Goal: Browse casually

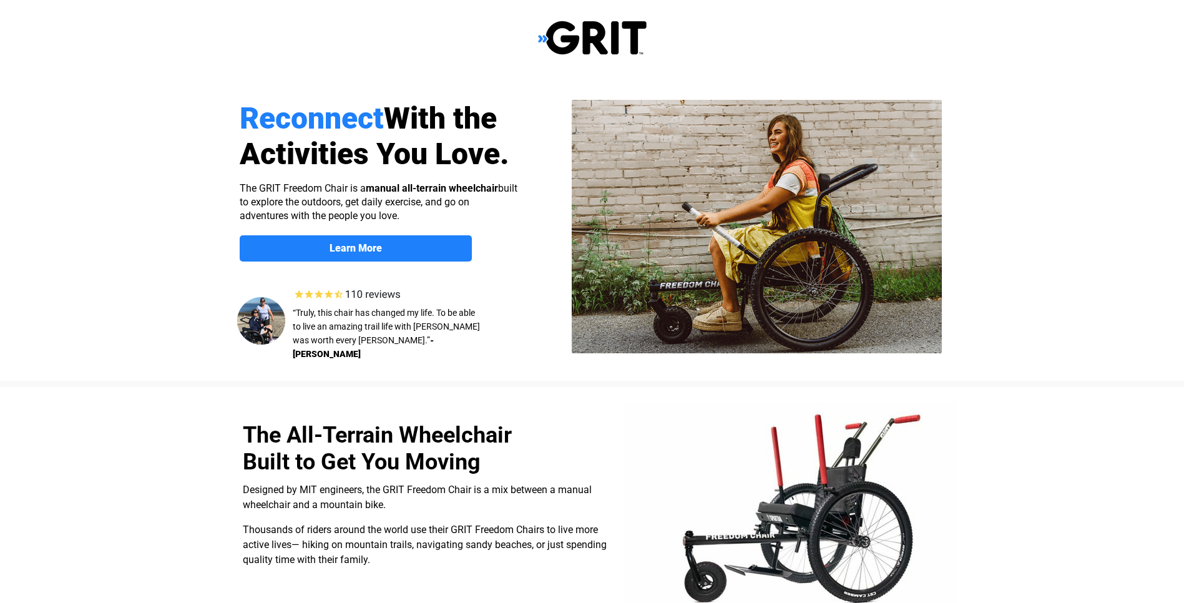
select select "US"
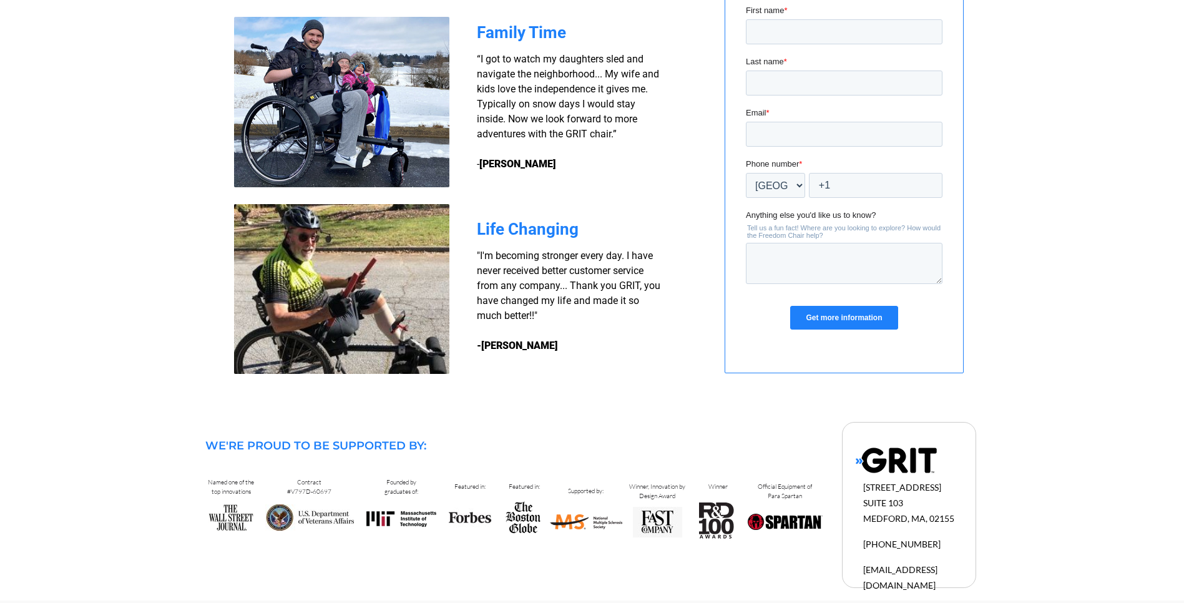
scroll to position [1036, 0]
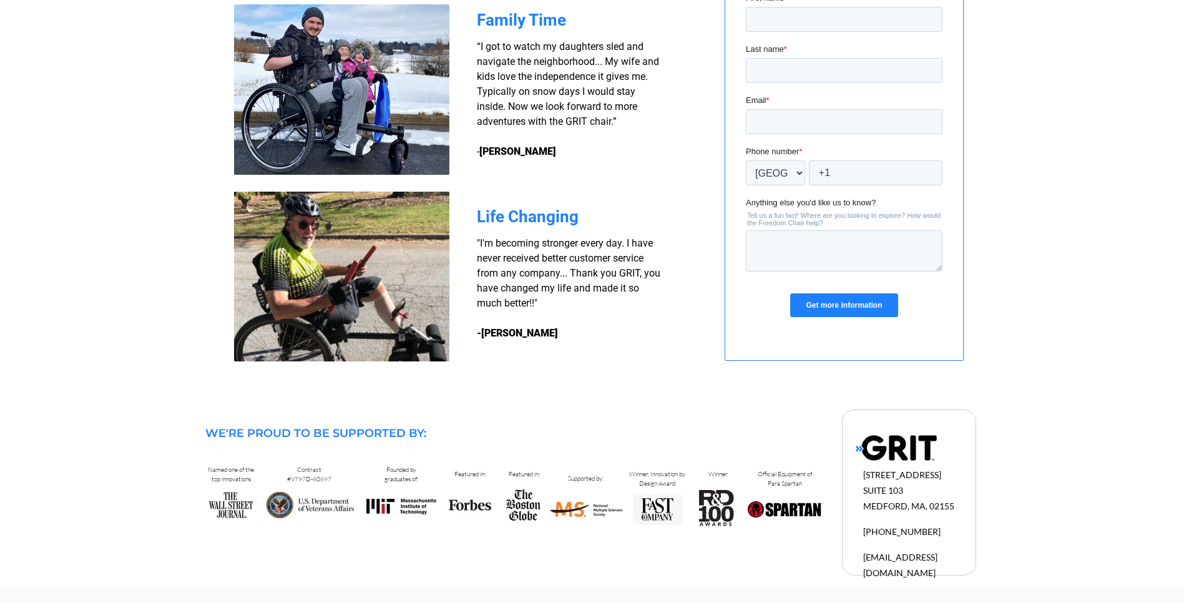
drag, startPoint x: 1171, startPoint y: 481, endPoint x: 1092, endPoint y: 368, distance: 138.5
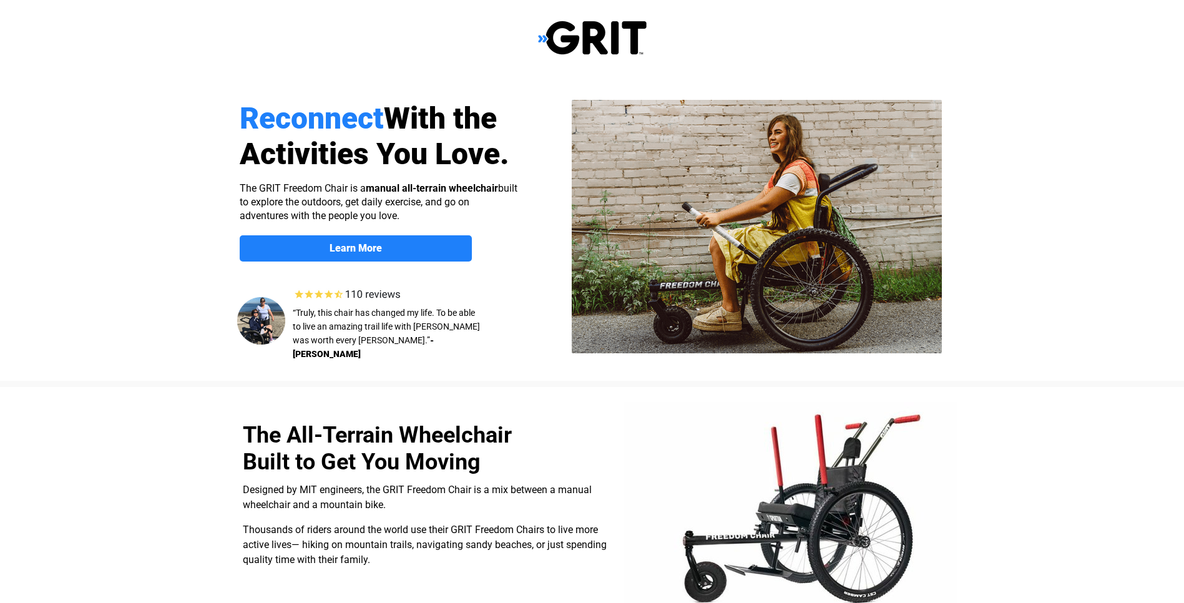
select select "US"
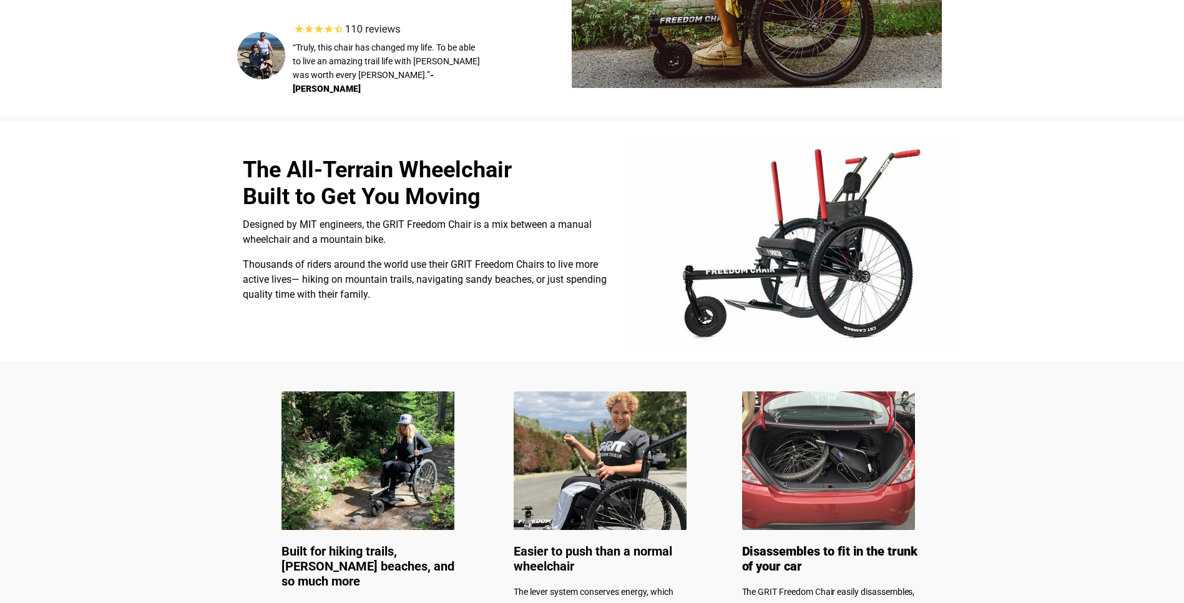
scroll to position [286, 0]
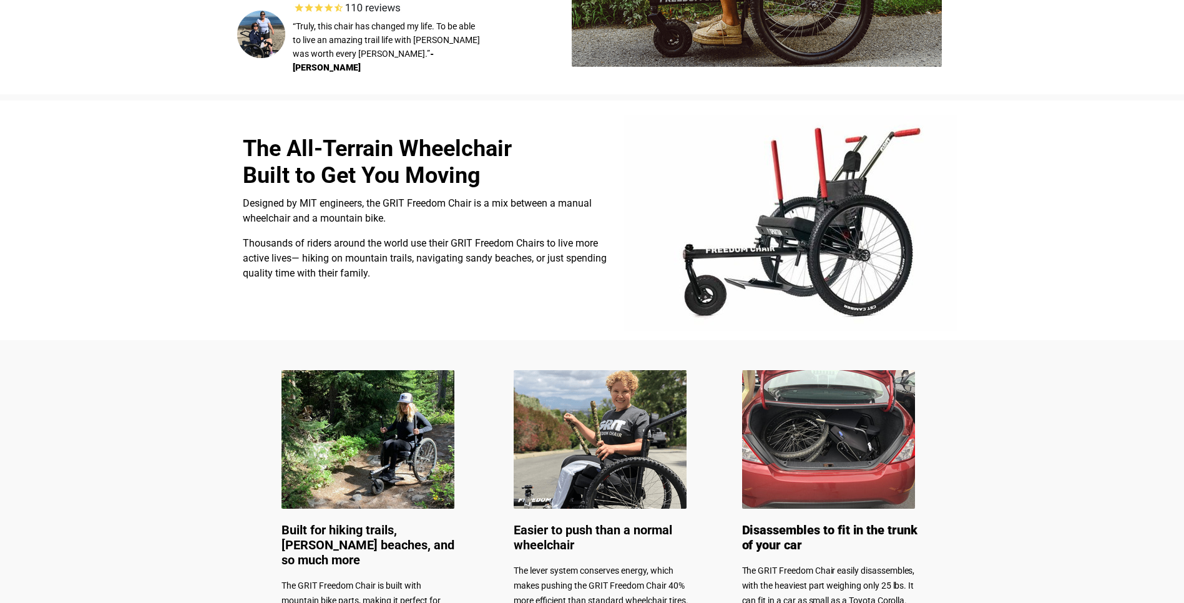
drag, startPoint x: 1173, startPoint y: 184, endPoint x: 1174, endPoint y: 195, distance: 11.2
click at [1174, 195] on div at bounding box center [592, 220] width 1184 height 240
click at [405, 434] on img at bounding box center [367, 439] width 173 height 139
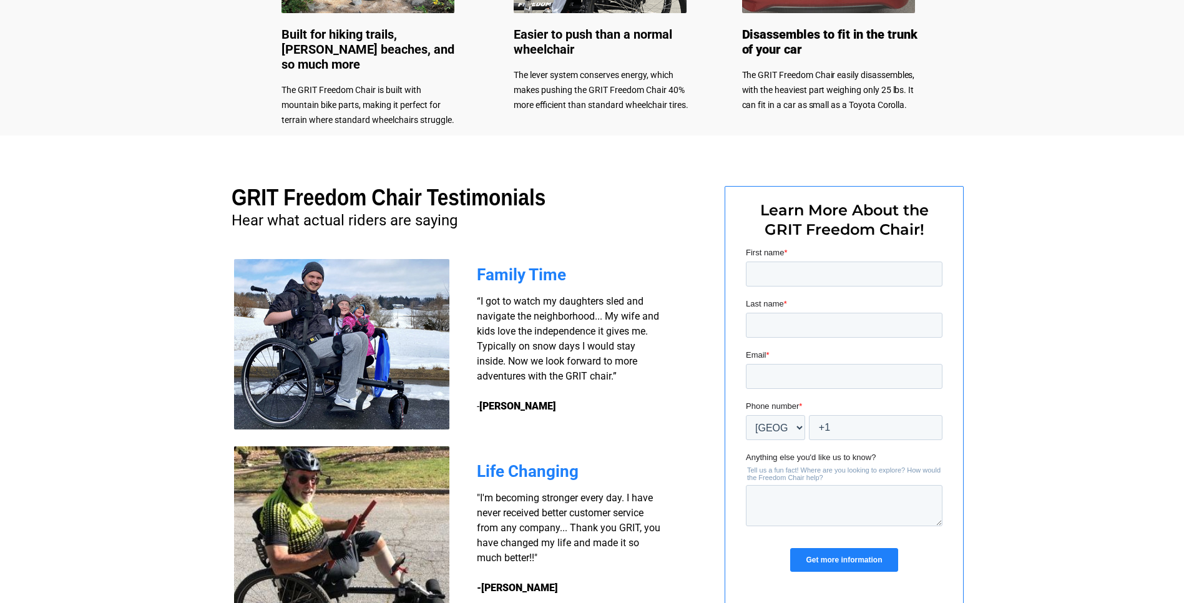
scroll to position [750, 0]
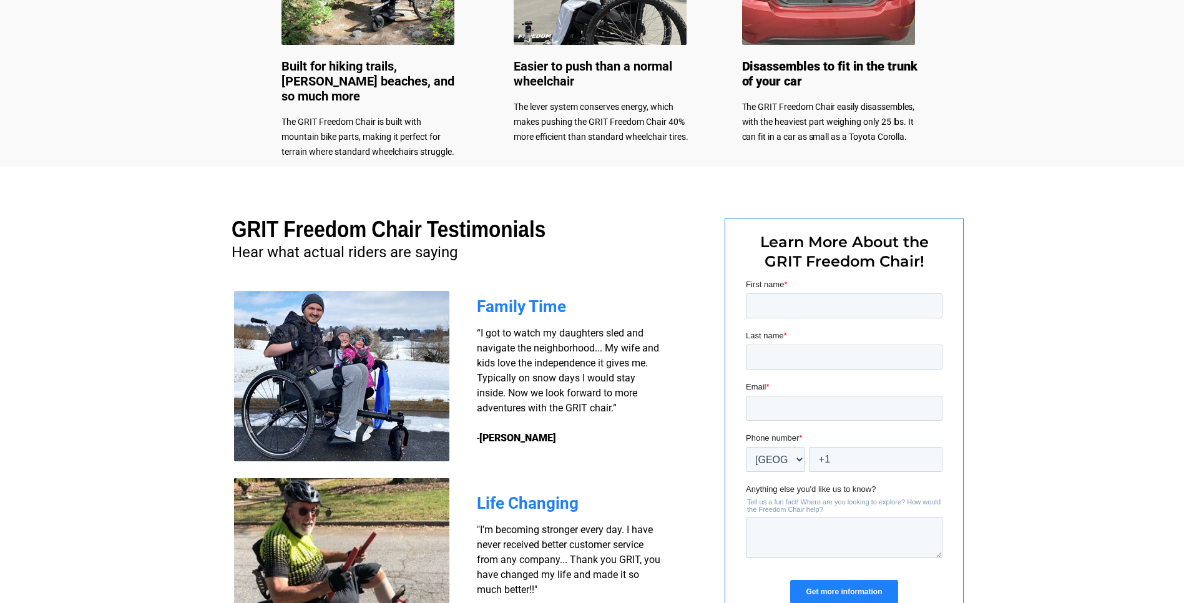
click at [1129, 390] on div at bounding box center [592, 426] width 1184 height 519
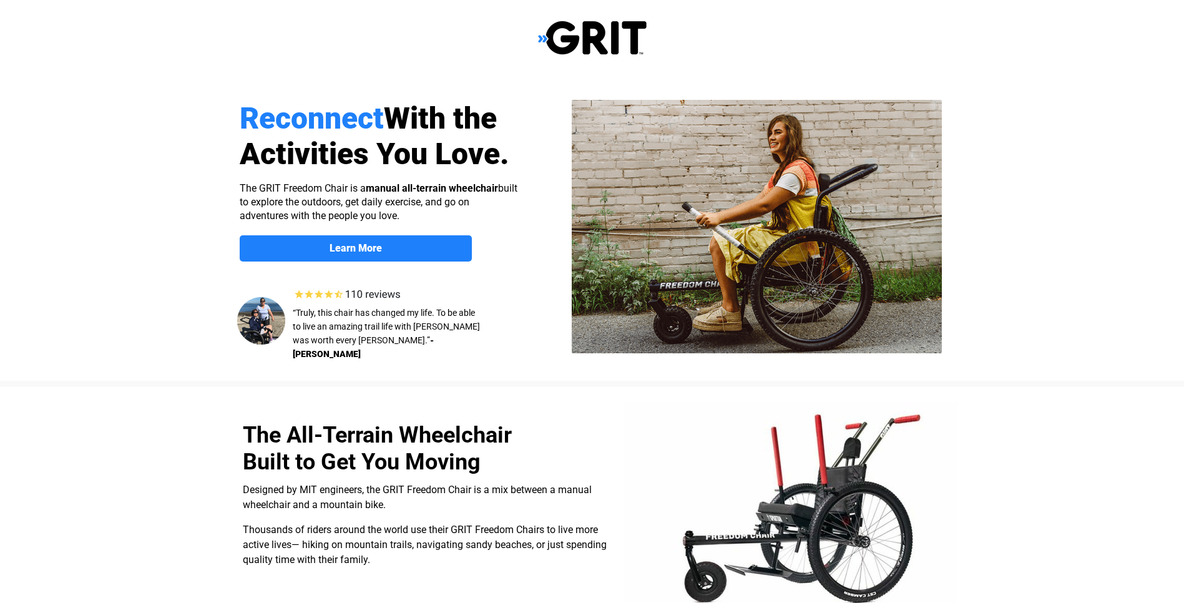
select select "US"
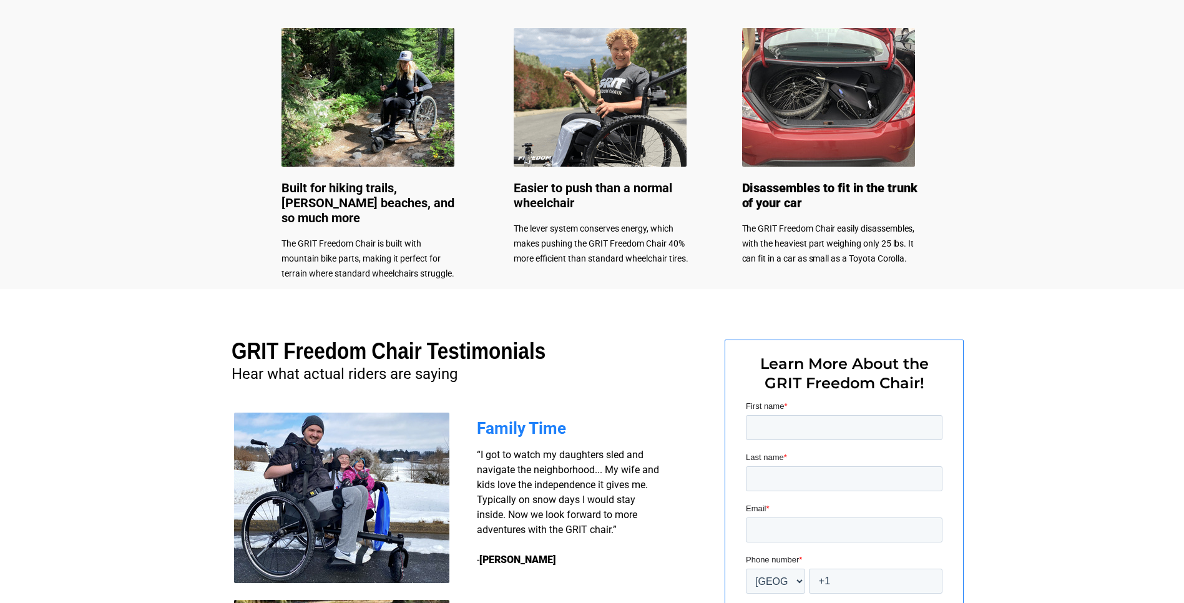
scroll to position [645, 0]
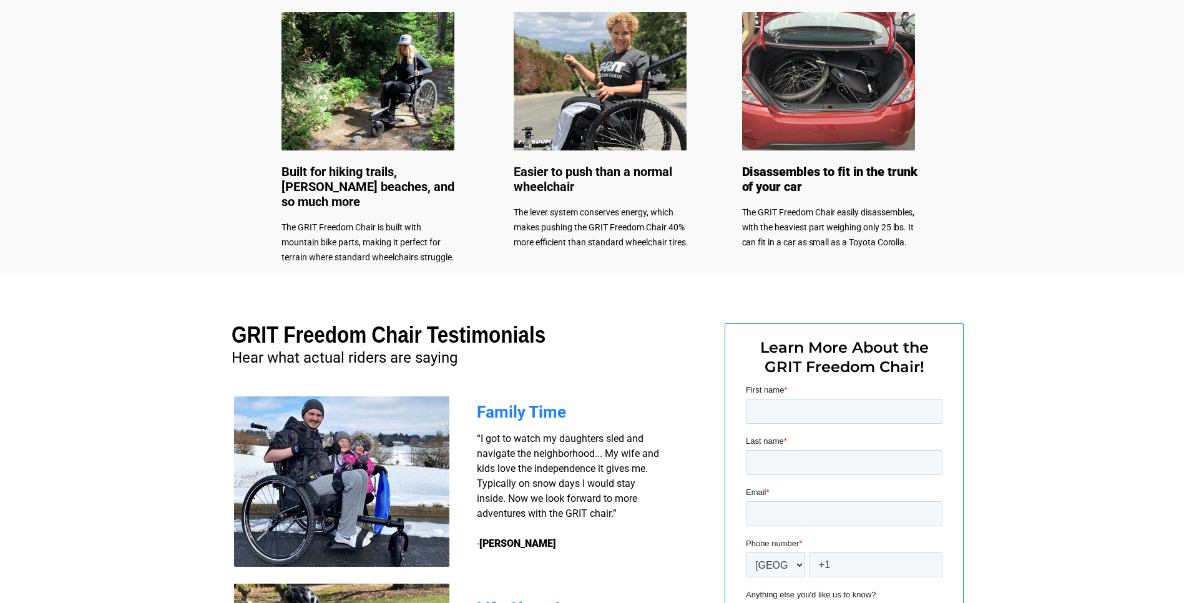
click at [399, 116] on img at bounding box center [367, 81] width 173 height 139
